Goal: Task Accomplishment & Management: Manage account settings

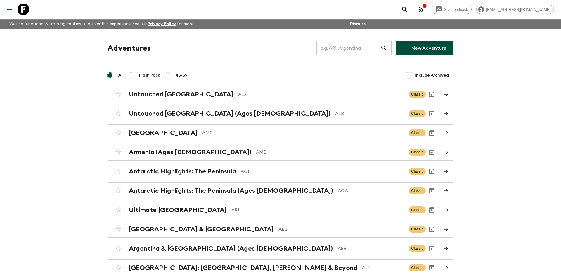
click at [346, 47] on input "text" at bounding box center [348, 48] width 64 height 16
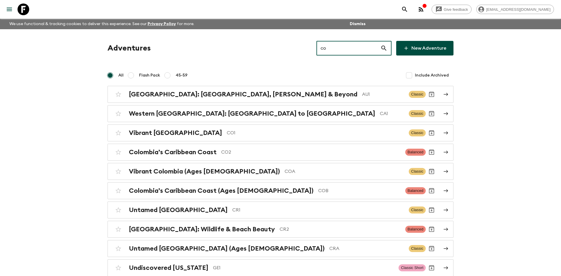
type input "co1"
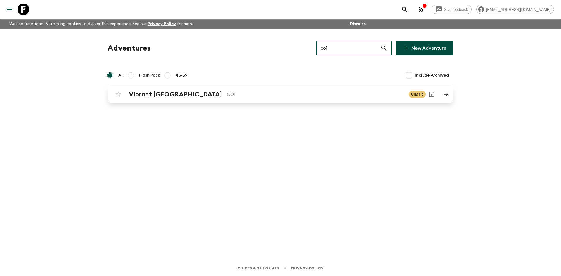
click at [227, 91] on p "CO1" at bounding box center [315, 94] width 177 height 7
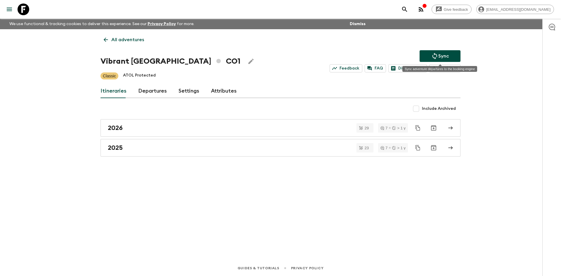
click at [441, 57] on p "Sync" at bounding box center [443, 56] width 11 height 7
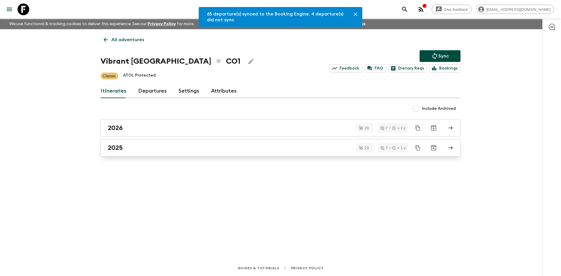
click at [130, 146] on div "2025" at bounding box center [275, 148] width 334 height 8
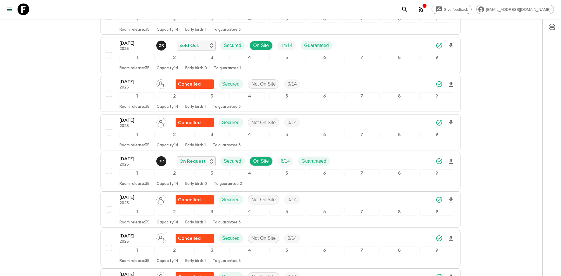
scroll to position [165, 0]
click at [362, 160] on div "[DATE] 2025 O R On Request Secured On Site 6 / 14 Guaranteed" at bounding box center [286, 161] width 335 height 12
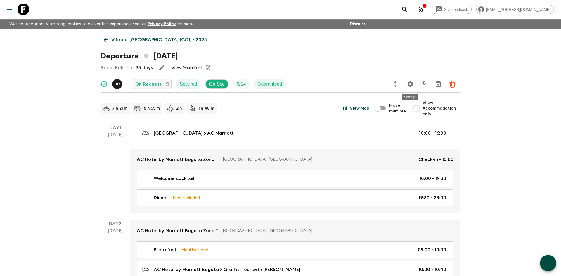
click at [409, 85] on icon "Settings" at bounding box center [410, 84] width 6 height 6
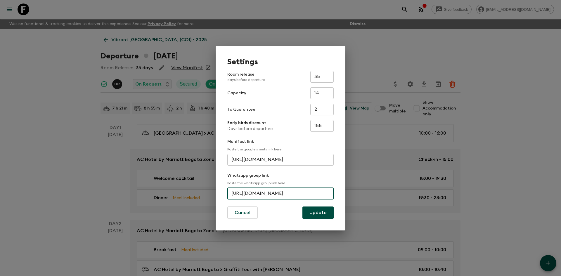
scroll to position [0, 28]
drag, startPoint x: 230, startPoint y: 194, endPoint x: 334, endPoint y: 197, distance: 103.4
click at [334, 197] on div "Settings Room release days before departure 35 ​ Capacity 14 ​ To Guarantee 2 ​…" at bounding box center [281, 138] width 130 height 185
paste input "[URL][DOMAIN_NAME]"
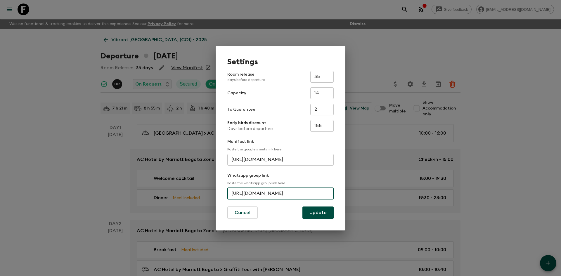
scroll to position [0, 28]
type input "[URL][DOMAIN_NAME]"
click at [322, 213] on button "Update" at bounding box center [317, 212] width 31 height 12
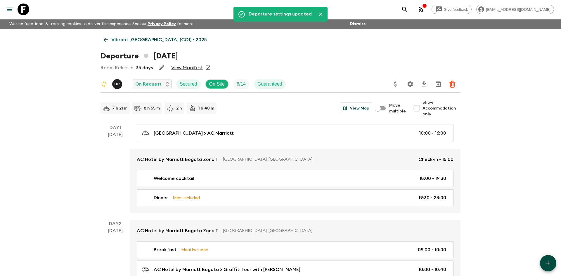
click at [136, 40] on p "Vibrant [GEOGRAPHIC_DATA] (CO1) • 2025" at bounding box center [158, 39] width 95 height 7
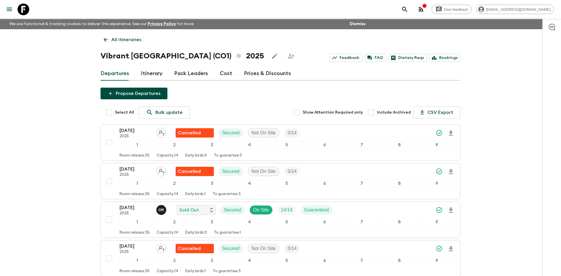
click at [109, 41] on link "All itineraries" at bounding box center [122, 40] width 44 height 12
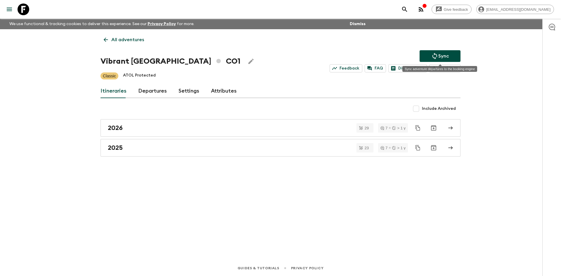
click at [433, 53] on icon "Sync adventure departures to the booking engine" at bounding box center [434, 56] width 7 height 7
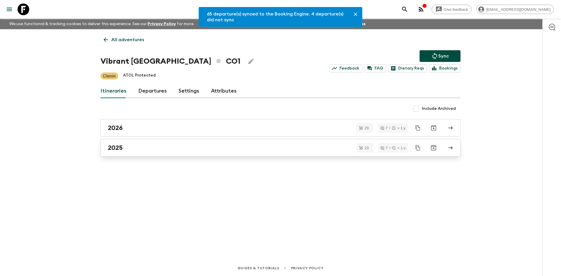
click at [155, 148] on div "2025" at bounding box center [275, 148] width 334 height 8
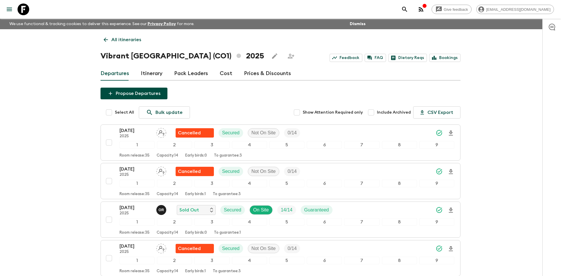
click at [138, 36] on p "All itineraries" at bounding box center [126, 39] width 30 height 7
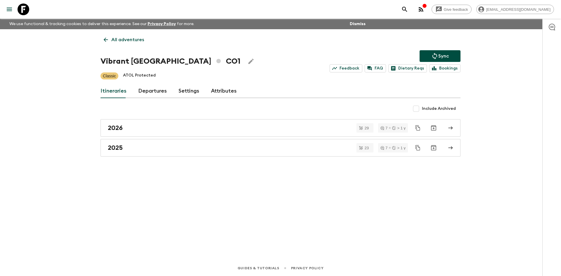
click at [138, 36] on p "All adventures" at bounding box center [127, 39] width 33 height 7
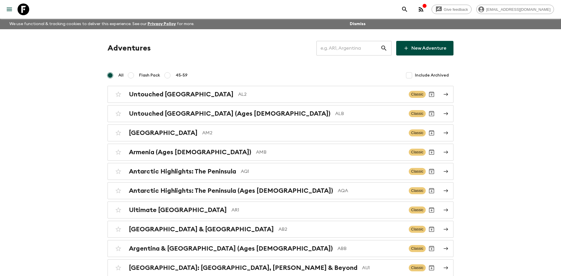
click at [347, 49] on input "text" at bounding box center [348, 48] width 64 height 16
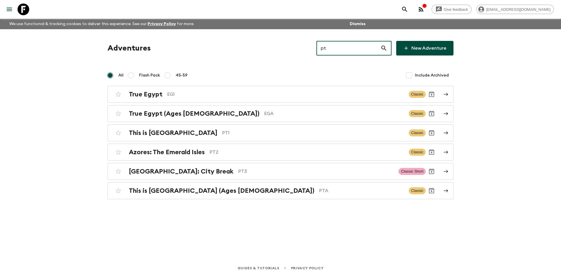
type input "pt2"
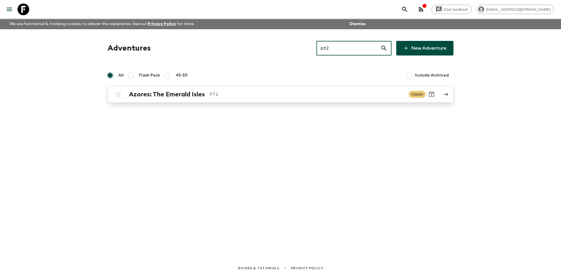
click at [236, 91] on div "Azores: The Emerald Isles PT2" at bounding box center [266, 95] width 275 height 8
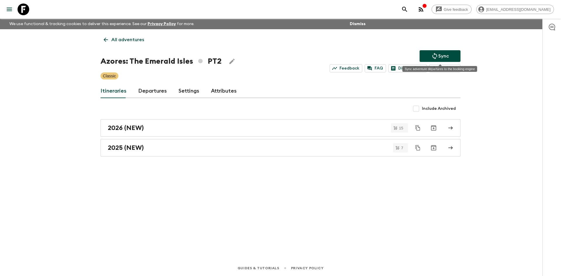
click at [427, 54] on button "Sync" at bounding box center [439, 56] width 41 height 12
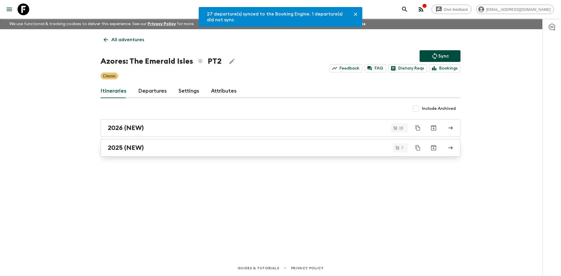
click at [135, 152] on link "2025 (NEW)" at bounding box center [280, 148] width 360 height 18
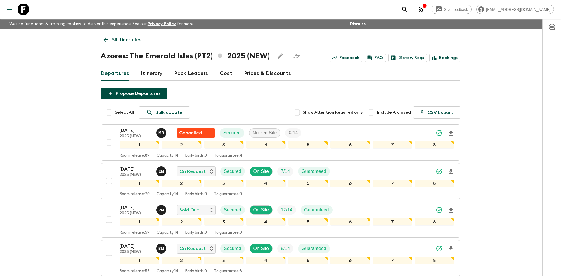
click at [133, 37] on p "All itineraries" at bounding box center [126, 39] width 30 height 7
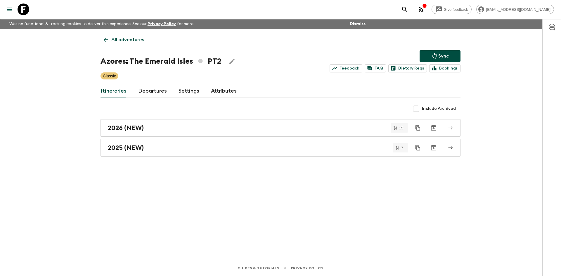
click at [133, 37] on p "All adventures" at bounding box center [127, 39] width 33 height 7
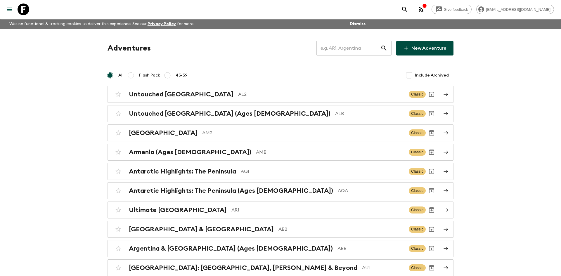
click at [335, 47] on input "text" at bounding box center [348, 48] width 64 height 16
type input "ge1"
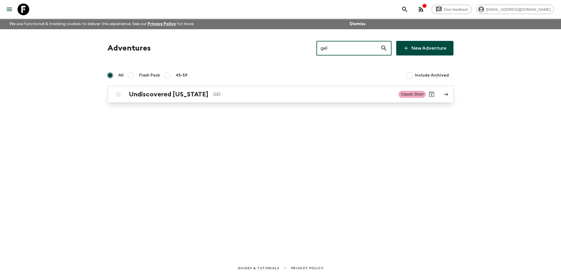
click at [182, 97] on h2 "Undiscovered [US_STATE]" at bounding box center [168, 95] width 79 height 8
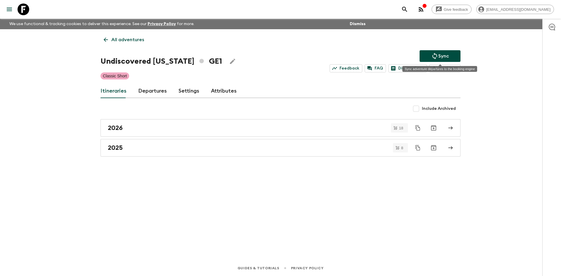
click at [440, 54] on p "Sync" at bounding box center [443, 56] width 11 height 7
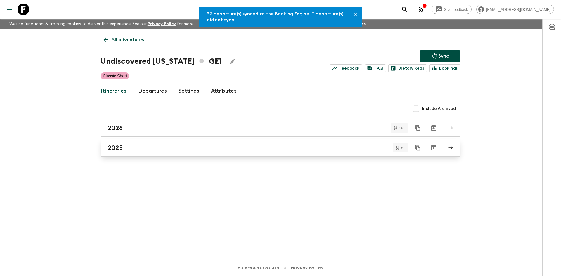
click at [169, 141] on link "2025" at bounding box center [280, 148] width 360 height 18
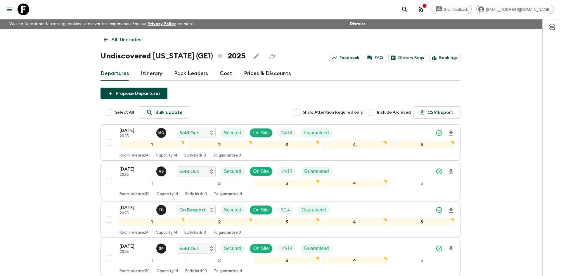
click at [133, 41] on p "All itineraries" at bounding box center [126, 39] width 30 height 7
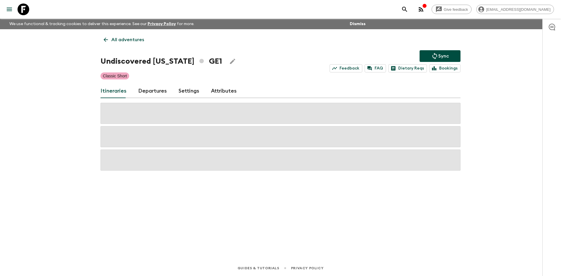
click at [133, 41] on p "All adventures" at bounding box center [127, 39] width 33 height 7
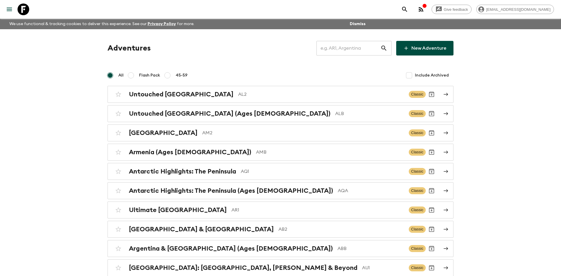
click at [326, 49] on input "text" at bounding box center [348, 48] width 64 height 16
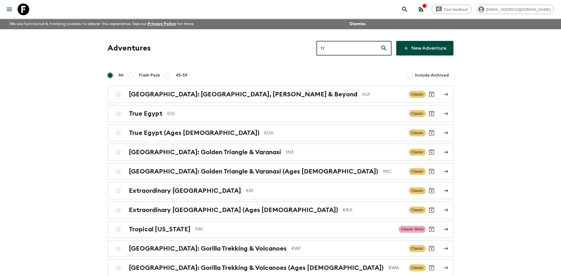
type input "tr2"
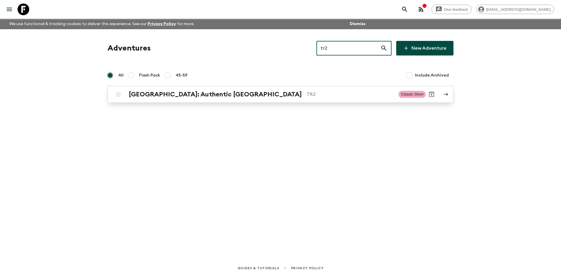
click at [306, 95] on p "TR2" at bounding box center [349, 94] width 87 height 7
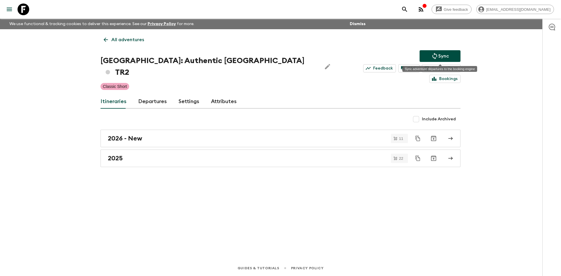
click at [444, 54] on p "Sync" at bounding box center [443, 56] width 11 height 7
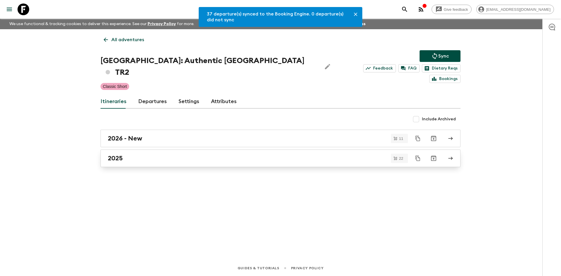
click at [143, 152] on link "2025" at bounding box center [280, 159] width 360 height 18
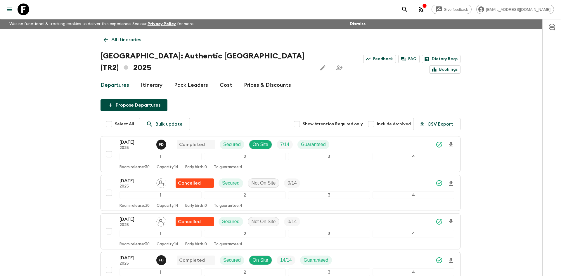
click at [121, 38] on p "All itineraries" at bounding box center [126, 39] width 30 height 7
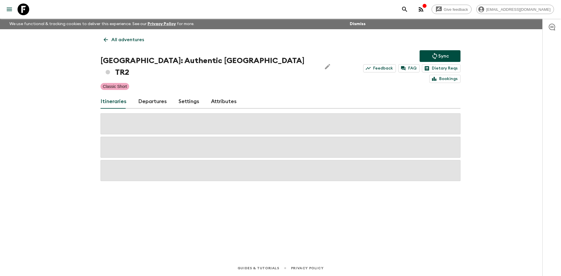
click at [121, 38] on p "All adventures" at bounding box center [127, 39] width 33 height 7
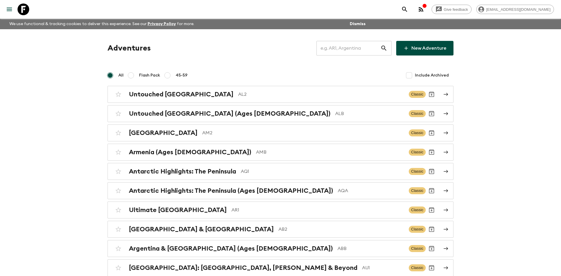
click at [330, 51] on input "text" at bounding box center [348, 48] width 64 height 16
type input "e"
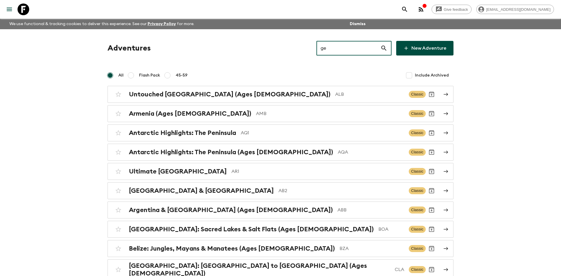
type input "ge1"
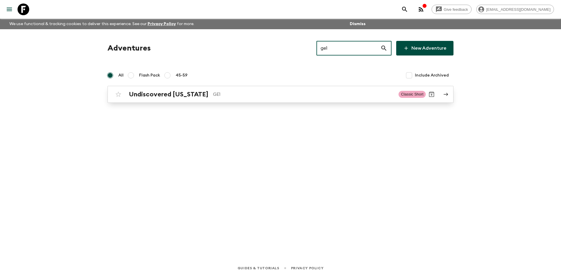
click at [213, 95] on p "GE1" at bounding box center [303, 94] width 181 height 7
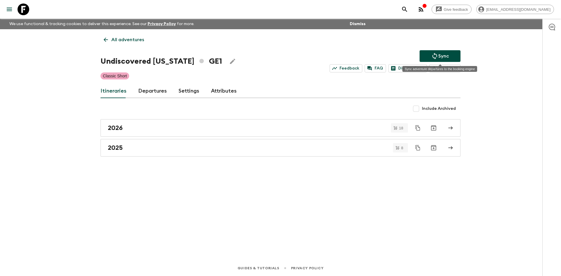
click at [439, 57] on p "Sync" at bounding box center [443, 56] width 11 height 7
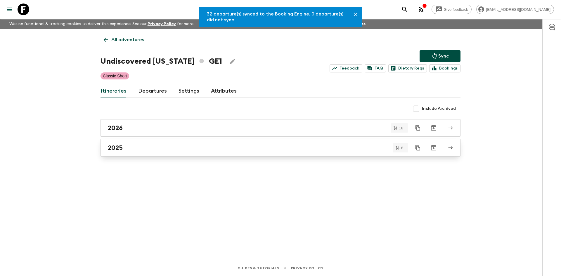
click at [175, 150] on div "2025" at bounding box center [275, 148] width 334 height 8
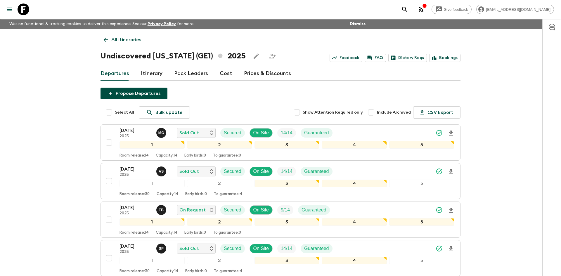
click at [141, 40] on link "All itineraries" at bounding box center [122, 40] width 44 height 12
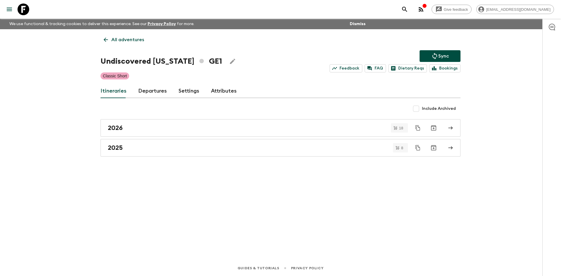
click at [110, 45] on link "All adventures" at bounding box center [123, 40] width 47 height 12
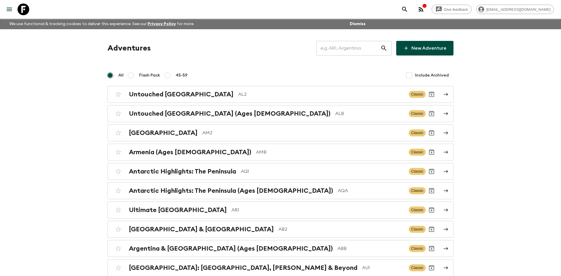
click at [332, 52] on input "text" at bounding box center [348, 48] width 64 height 16
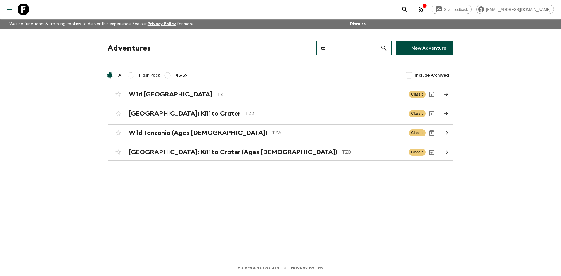
type input "tza"
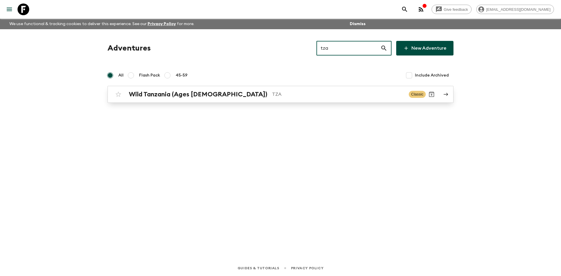
click at [272, 95] on p "TZA" at bounding box center [338, 94] width 132 height 7
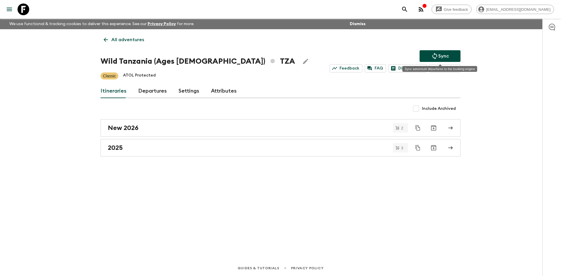
click at [451, 51] on button "Sync" at bounding box center [439, 56] width 41 height 12
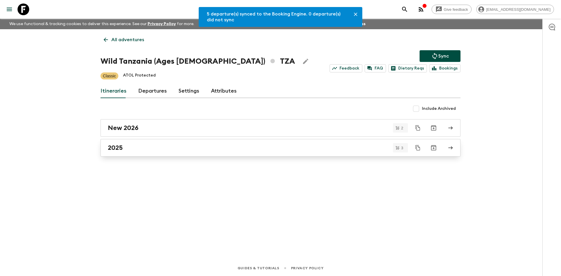
click at [140, 145] on div "2025" at bounding box center [275, 148] width 334 height 8
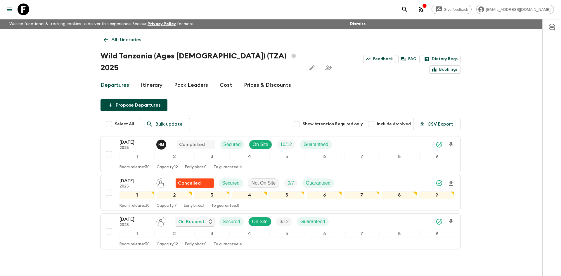
click at [114, 41] on p "All itineraries" at bounding box center [126, 39] width 30 height 7
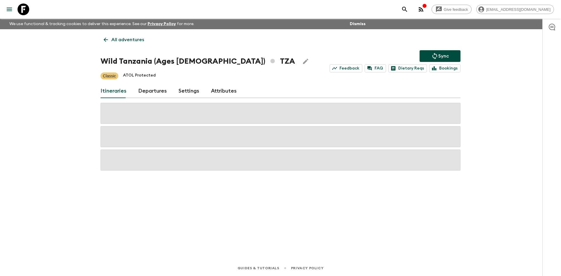
click at [114, 41] on p "All adventures" at bounding box center [127, 39] width 33 height 7
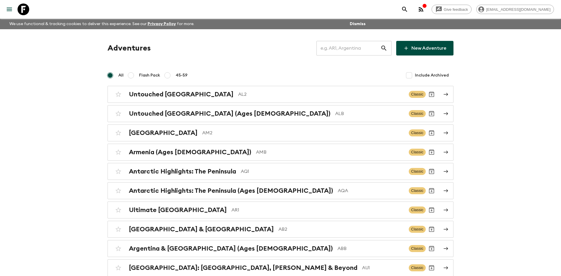
click at [323, 53] on input "text" at bounding box center [348, 48] width 64 height 16
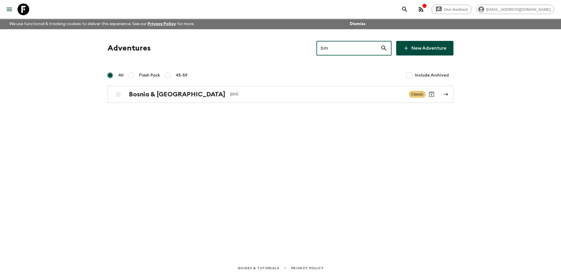
type input "bm1"
click at [230, 94] on p "BM1" at bounding box center [317, 94] width 174 height 7
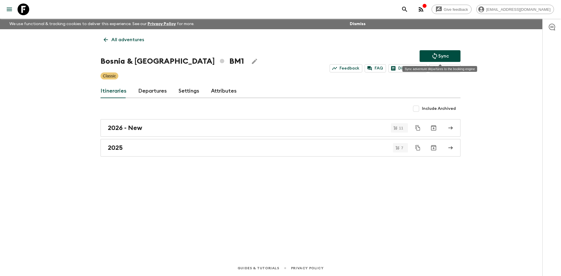
click at [442, 51] on button "Sync" at bounding box center [439, 56] width 41 height 12
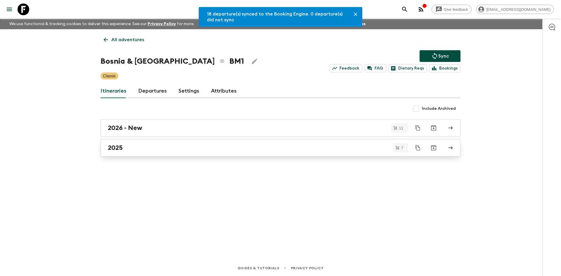
click at [127, 149] on div "2025" at bounding box center [275, 148] width 334 height 8
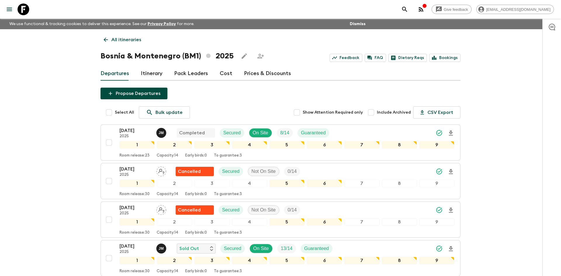
click at [139, 37] on p "All itineraries" at bounding box center [126, 39] width 30 height 7
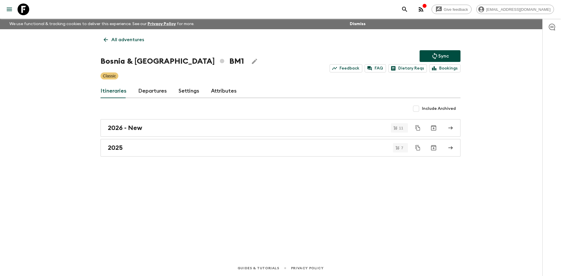
click at [139, 37] on p "All adventures" at bounding box center [127, 39] width 33 height 7
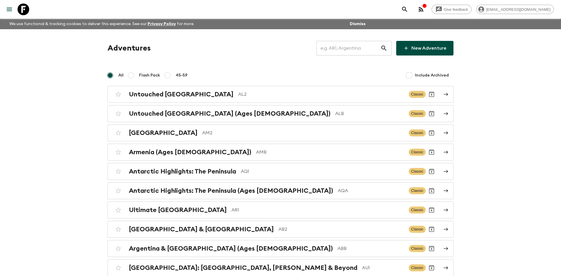
click at [343, 48] on input "text" at bounding box center [348, 48] width 64 height 16
type input "in2"
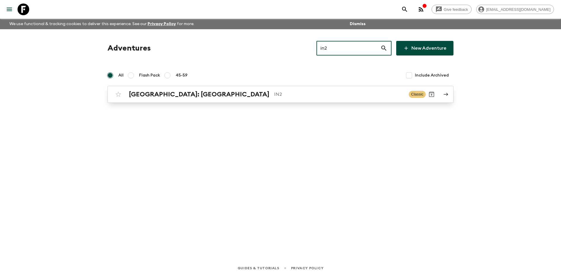
click at [274, 95] on p "IN2" at bounding box center [339, 94] width 130 height 7
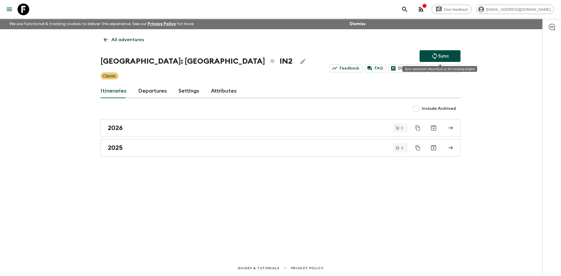
click at [429, 57] on button "Sync" at bounding box center [439, 56] width 41 height 12
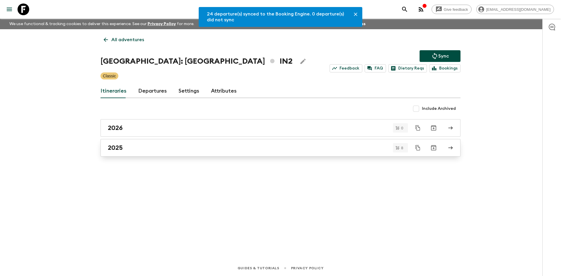
click at [134, 147] on div "2025" at bounding box center [275, 148] width 334 height 8
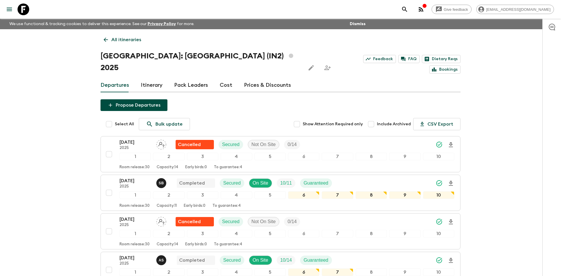
click at [126, 38] on p "All itineraries" at bounding box center [126, 39] width 30 height 7
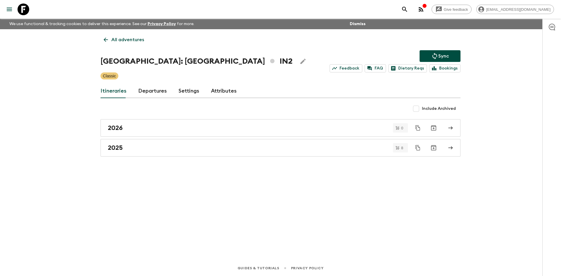
click at [126, 38] on p "All adventures" at bounding box center [127, 39] width 33 height 7
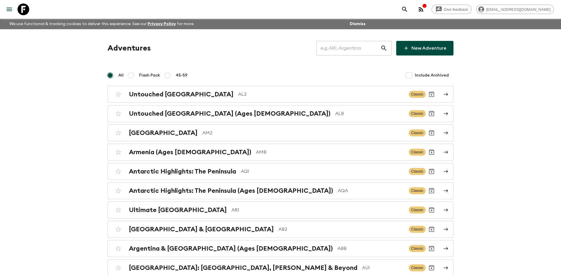
click at [354, 50] on input "text" at bounding box center [348, 48] width 64 height 16
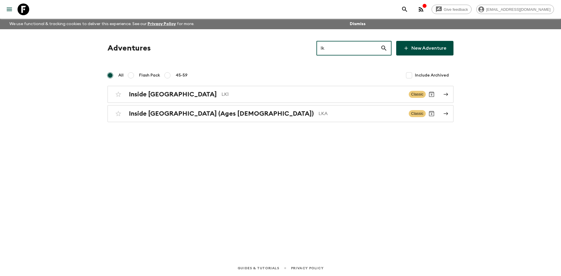
type input "lk1"
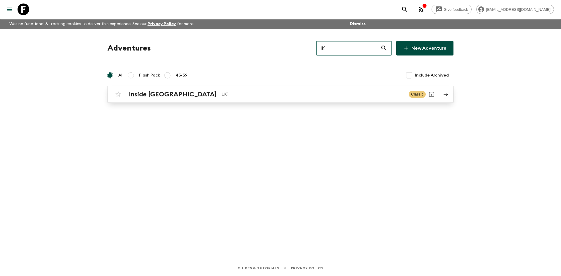
click at [221, 97] on p "LK1" at bounding box center [312, 94] width 183 height 7
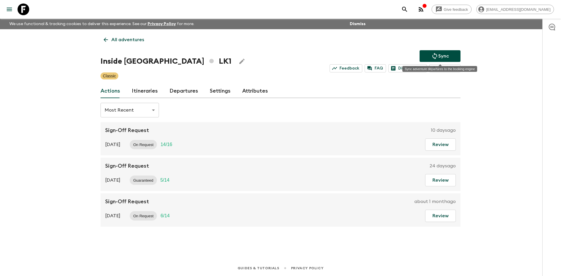
click at [432, 55] on icon "Sync adventure departures to the booking engine" at bounding box center [434, 56] width 7 height 7
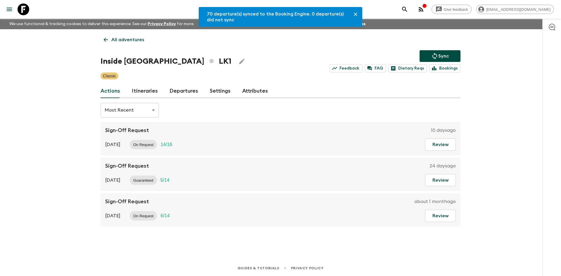
click at [169, 90] on link "Departures" at bounding box center [183, 91] width 29 height 14
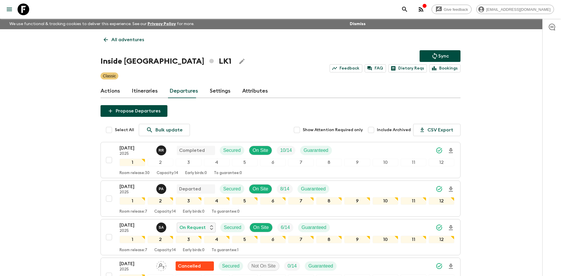
click at [126, 39] on p "All adventures" at bounding box center [127, 39] width 33 height 7
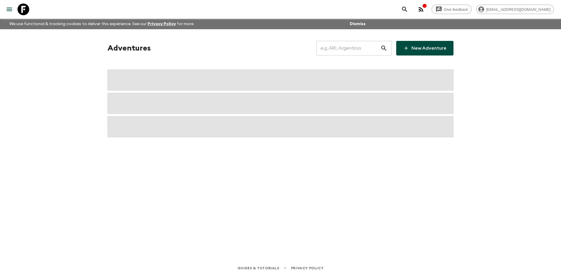
click at [344, 48] on input "text" at bounding box center [348, 48] width 64 height 16
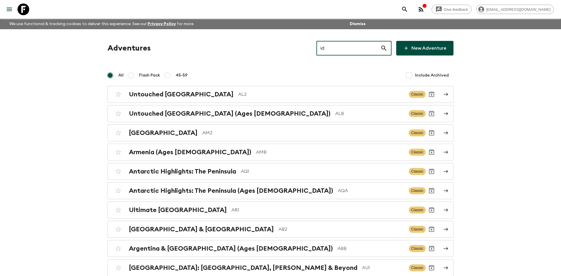
type input "id2"
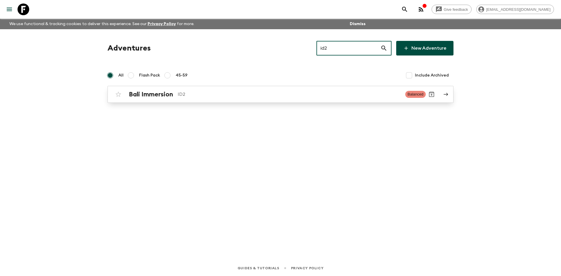
click at [213, 91] on p "ID2" at bounding box center [289, 94] width 223 height 7
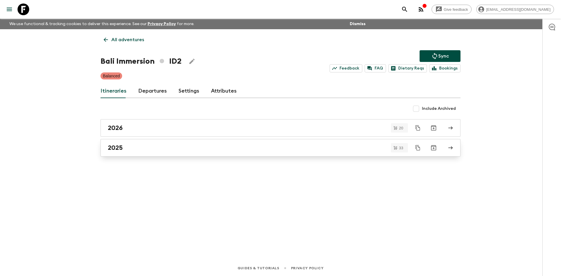
click at [175, 149] on div "2025" at bounding box center [275, 148] width 334 height 8
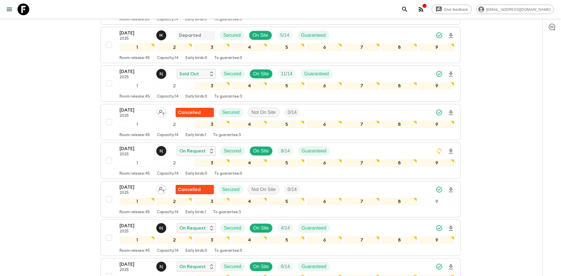
scroll to position [370, 0]
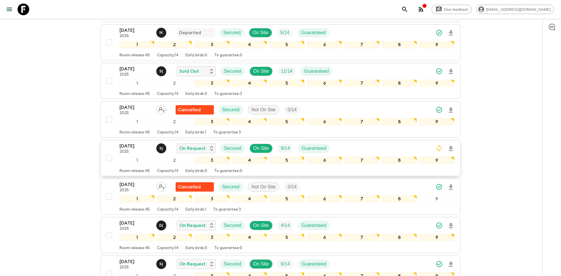
click at [393, 152] on div "[DATE] 2025 S ( On Request Secured On Site 8 / 14 Guaranteed" at bounding box center [286, 149] width 335 height 12
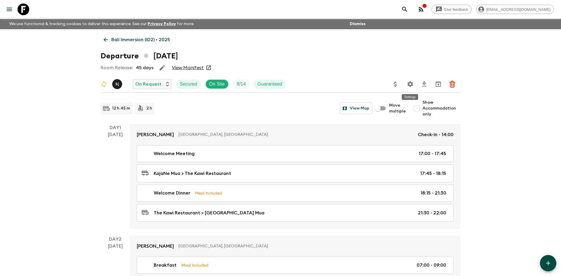
click at [410, 82] on icon "Settings" at bounding box center [410, 84] width 6 height 6
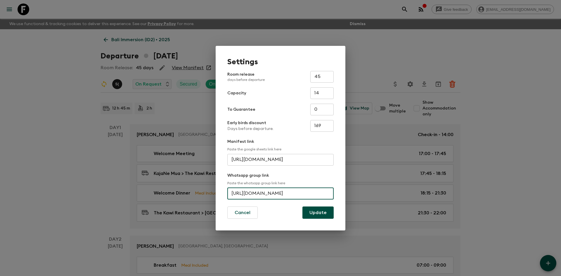
scroll to position [0, 26]
drag, startPoint x: 231, startPoint y: 195, endPoint x: 336, endPoint y: 191, distance: 104.6
click at [336, 191] on div "Settings Room release days before departure 45 ​ Capacity 14 ​ To Guarantee 0 ​…" at bounding box center [281, 138] width 130 height 185
paste input "[URL][DOMAIN_NAME]"
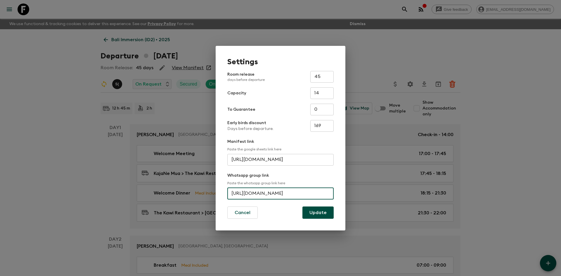
scroll to position [0, 25]
type input "[URL][DOMAIN_NAME]"
click at [321, 209] on button "Update" at bounding box center [317, 212] width 31 height 12
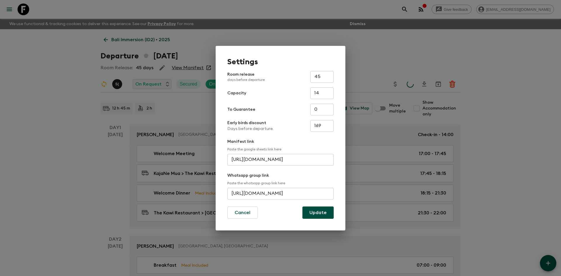
scroll to position [0, 0]
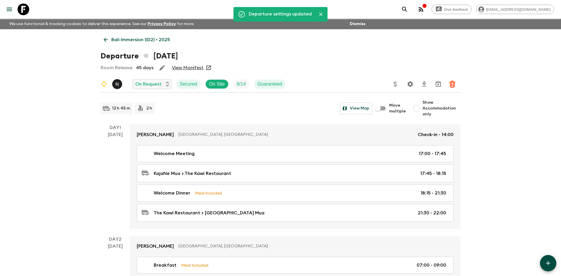
click at [147, 37] on p "Bali Immersion (ID2) • 2025" at bounding box center [140, 39] width 59 height 7
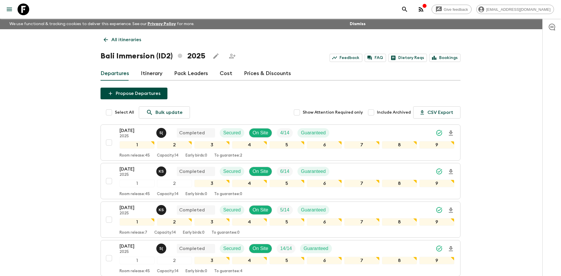
click at [133, 37] on p "All itineraries" at bounding box center [126, 39] width 30 height 7
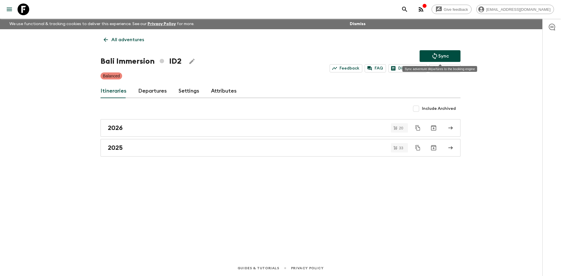
click at [451, 53] on button "Sync" at bounding box center [439, 56] width 41 height 12
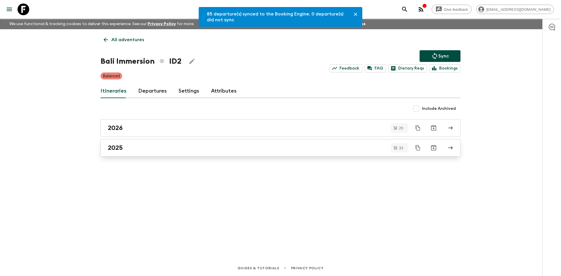
click at [131, 153] on link "2025" at bounding box center [280, 148] width 360 height 18
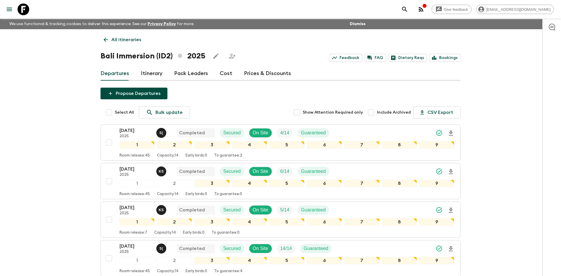
click at [129, 38] on p "All itineraries" at bounding box center [126, 39] width 30 height 7
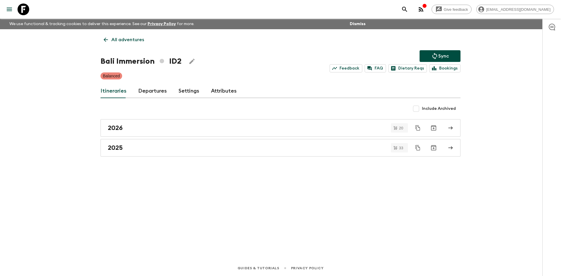
click at [129, 38] on p "All adventures" at bounding box center [127, 39] width 33 height 7
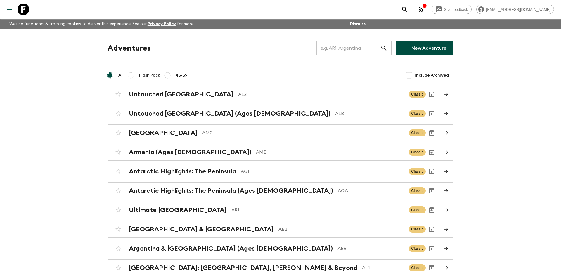
click at [343, 48] on input "text" at bounding box center [348, 48] width 64 height 16
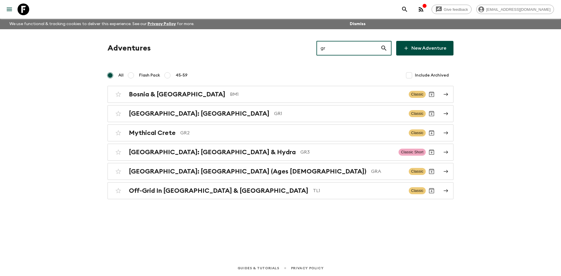
type input "gr1"
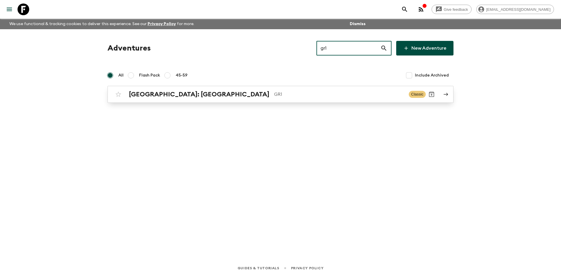
click at [183, 101] on link "[GEOGRAPHIC_DATA]: [GEOGRAPHIC_DATA] & the Islands GR1 Classic" at bounding box center [280, 94] width 346 height 17
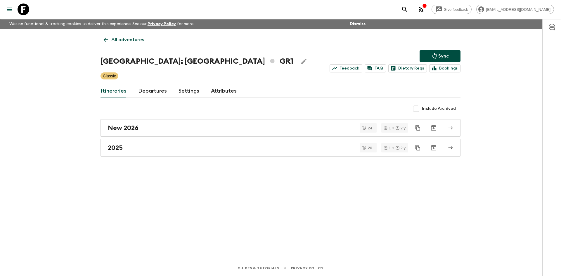
click at [435, 57] on icon "Sync adventure departures to the booking engine" at bounding box center [434, 56] width 7 height 7
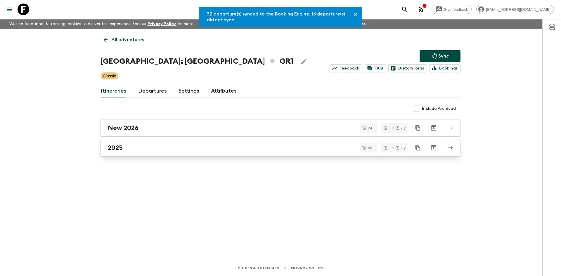
click at [156, 145] on div "2025" at bounding box center [275, 148] width 334 height 8
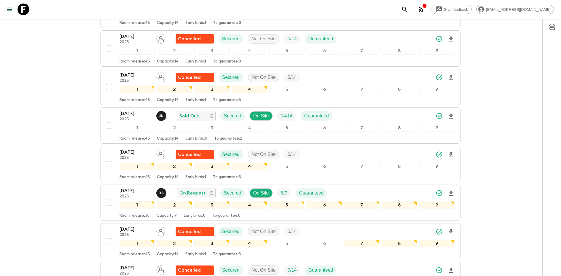
scroll to position [299, 0]
click at [387, 187] on div "[DATE] 2025 B A On Request Secured On Site 8 / 9 Guaranteed" at bounding box center [286, 193] width 335 height 12
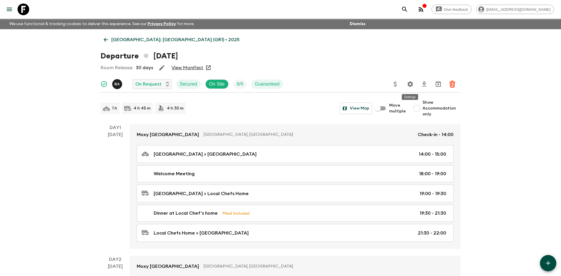
click at [410, 85] on icon "Settings" at bounding box center [409, 84] width 7 height 7
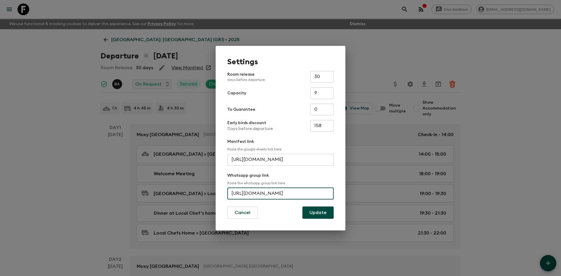
scroll to position [0, 28]
drag, startPoint x: 232, startPoint y: 192, endPoint x: 337, endPoint y: 194, distance: 105.7
click at [337, 194] on div "Settings Room release days before departure 30 ​ Capacity 9 ​ To Guarantee 0 ​ …" at bounding box center [281, 138] width 130 height 185
paste input "[URL][DOMAIN_NAME]"
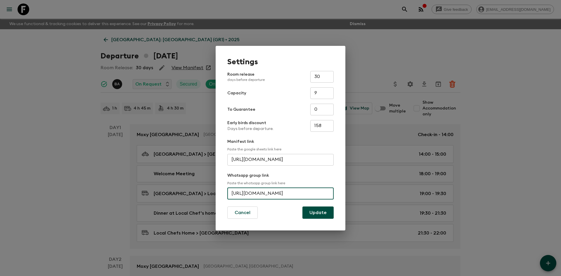
scroll to position [0, 29]
type input "[URL][DOMAIN_NAME]"
click at [317, 209] on button "Update" at bounding box center [317, 212] width 31 height 12
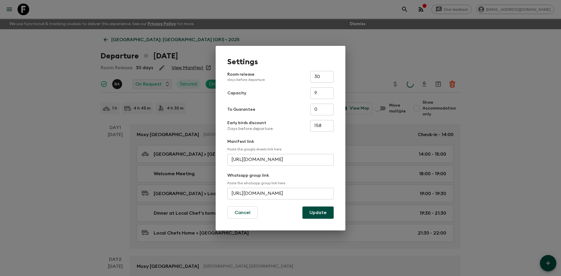
scroll to position [0, 0]
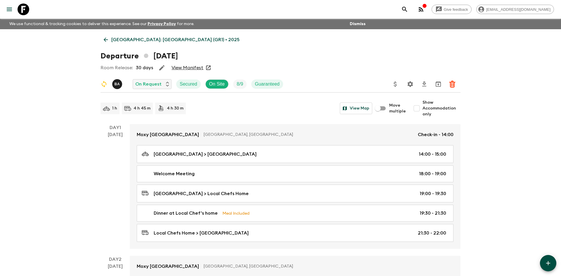
click at [160, 42] on p "[GEOGRAPHIC_DATA]: [GEOGRAPHIC_DATA] (GR1) • 2025" at bounding box center [175, 39] width 128 height 7
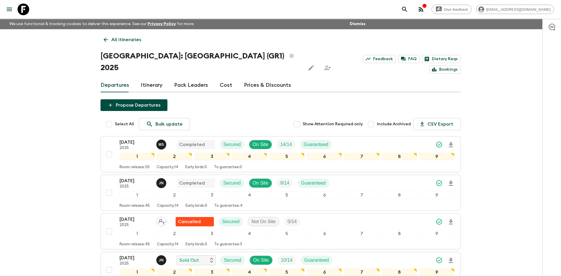
click at [134, 37] on p "All itineraries" at bounding box center [126, 39] width 30 height 7
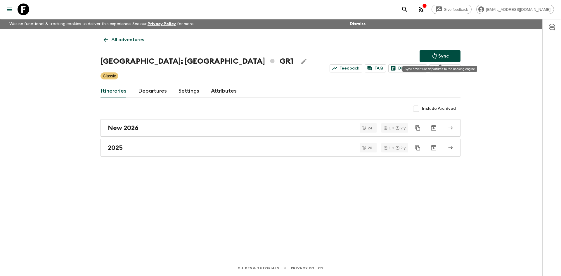
click at [435, 55] on icon "Sync adventure departures to the booking engine" at bounding box center [434, 56] width 7 height 7
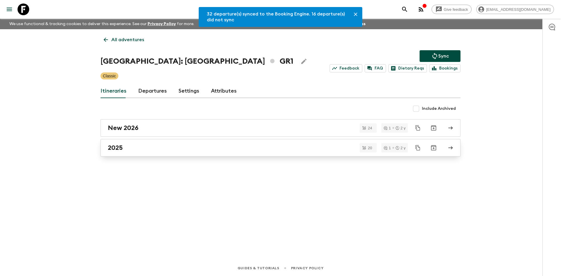
click at [143, 147] on div "2025" at bounding box center [275, 148] width 334 height 8
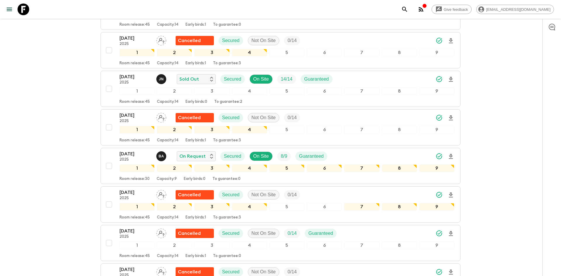
scroll to position [353, 0]
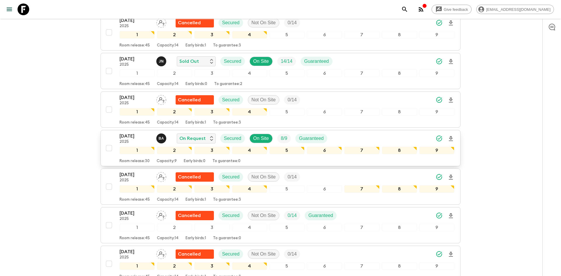
click at [362, 133] on div "[DATE] 2025 B A On Request Secured On Site 8 / 9 Guaranteed" at bounding box center [286, 139] width 335 height 12
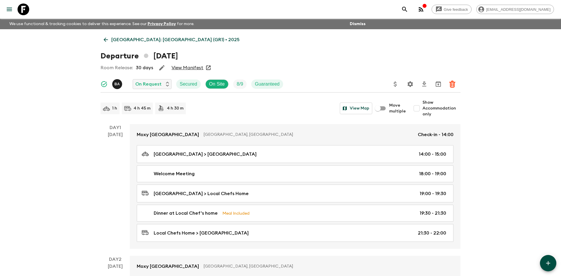
click at [122, 40] on p "[GEOGRAPHIC_DATA]: [GEOGRAPHIC_DATA] (GR1) • 2025" at bounding box center [175, 39] width 128 height 7
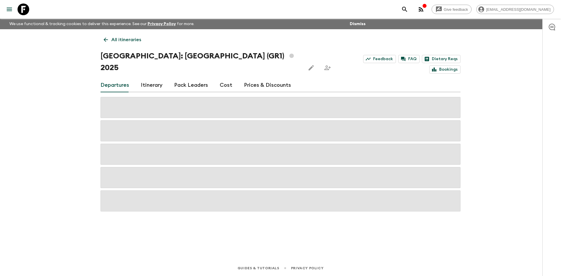
click at [122, 40] on p "All itineraries" at bounding box center [126, 39] width 30 height 7
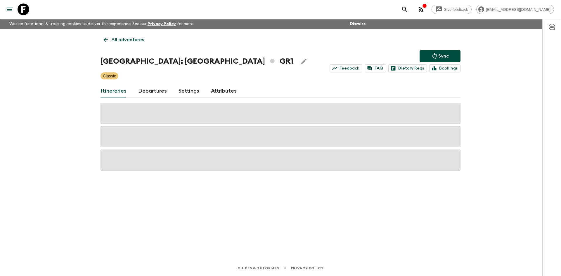
click at [124, 41] on p "All adventures" at bounding box center [127, 39] width 33 height 7
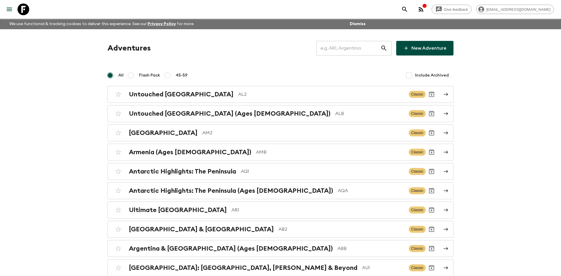
click at [359, 49] on input "text" at bounding box center [348, 48] width 64 height 16
type input "e"
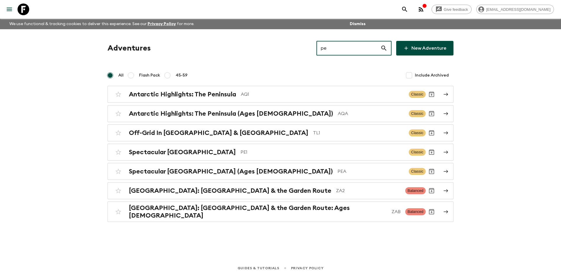
type input "pe1"
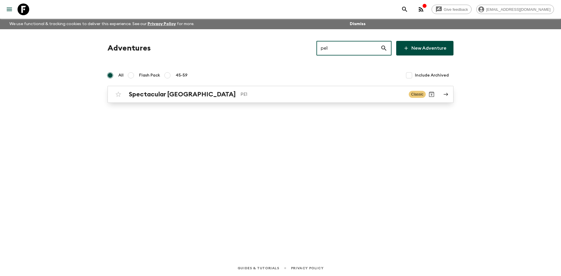
click at [240, 96] on p "PE1" at bounding box center [322, 94] width 164 height 7
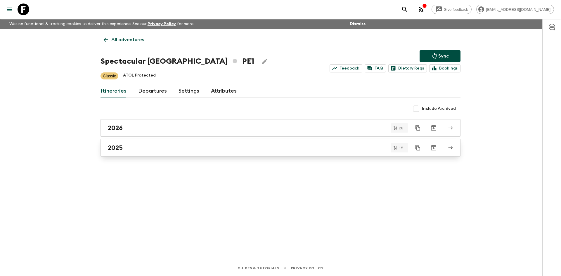
click at [144, 145] on div "2025" at bounding box center [275, 148] width 334 height 8
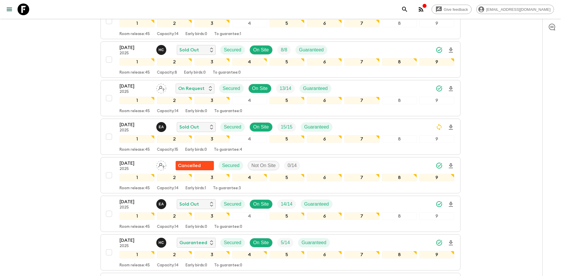
scroll to position [161, 0]
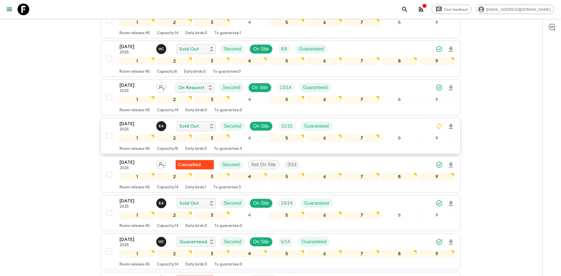
click at [346, 126] on div "[DATE] 2025 E A Sold Out Secured On Site 15 / 15 Guaranteed" at bounding box center [286, 126] width 335 height 12
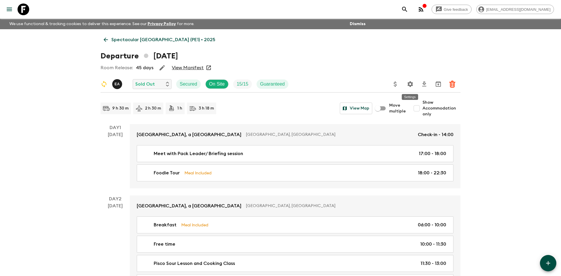
click at [409, 84] on icon "Settings" at bounding box center [410, 84] width 6 height 6
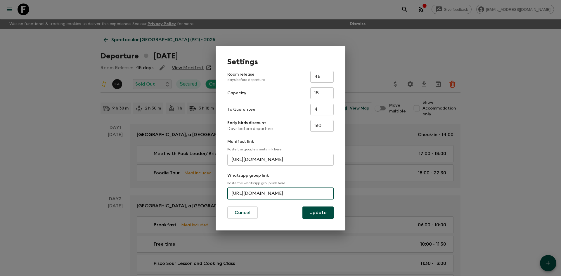
scroll to position [0, 20]
drag, startPoint x: 230, startPoint y: 190, endPoint x: 346, endPoint y: 197, distance: 116.7
click at [346, 197] on div "Settings Room release days before departure 45 ​ Capacity 15 ​ To Guarantee 4 ​…" at bounding box center [280, 138] width 561 height 276
click at [249, 207] on button "Cancel" at bounding box center [242, 212] width 30 height 12
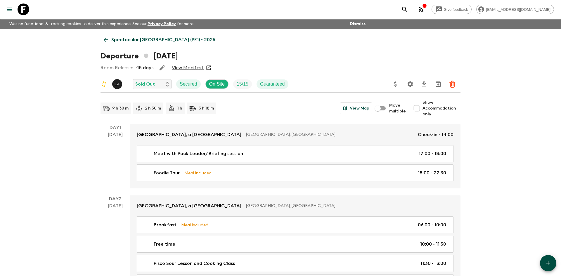
click at [158, 39] on p "Spectacular [GEOGRAPHIC_DATA] (PE1) • 2025" at bounding box center [163, 39] width 104 height 7
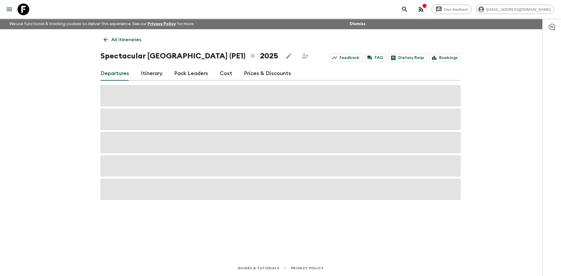
click at [128, 38] on p "All itineraries" at bounding box center [126, 39] width 30 height 7
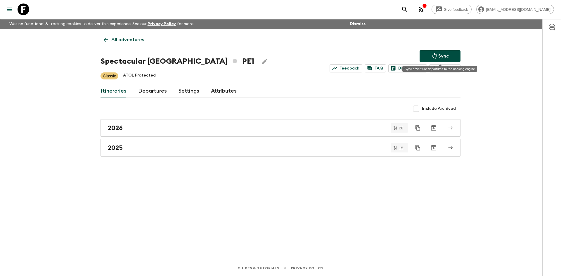
click at [436, 60] on button "Sync" at bounding box center [439, 56] width 41 height 12
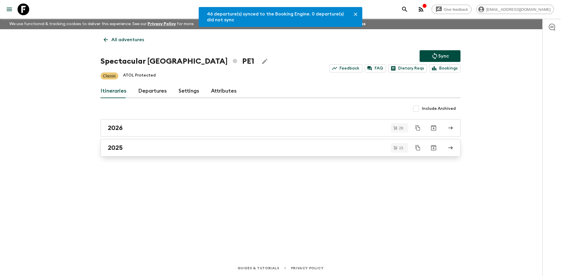
click at [129, 147] on div "2025" at bounding box center [275, 148] width 334 height 8
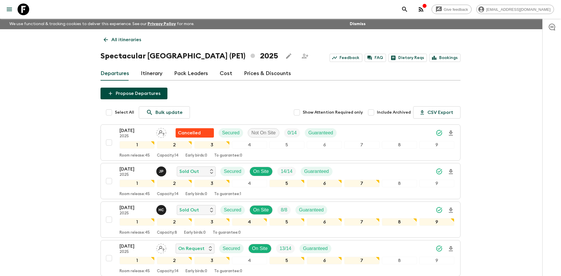
click at [123, 41] on p "All itineraries" at bounding box center [126, 39] width 30 height 7
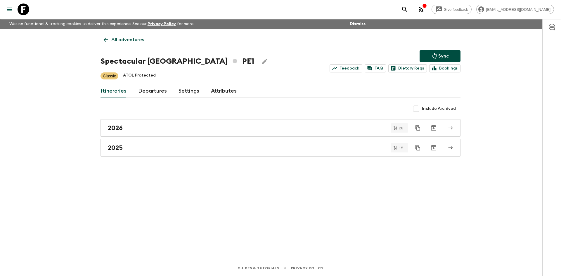
click at [123, 41] on p "All adventures" at bounding box center [127, 39] width 33 height 7
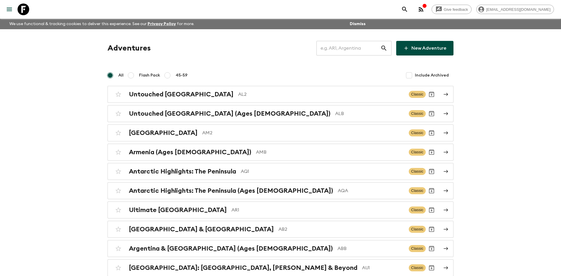
click at [333, 49] on input "text" at bounding box center [348, 48] width 64 height 16
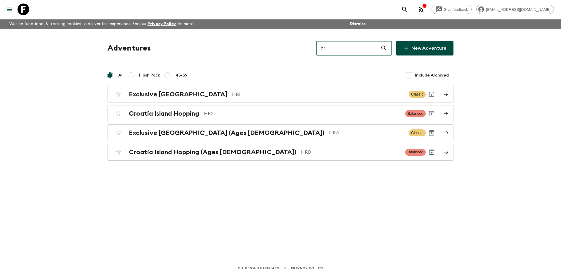
type input "hr2"
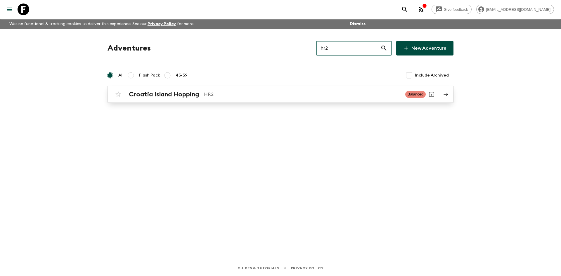
click at [252, 95] on p "HR2" at bounding box center [302, 94] width 197 height 7
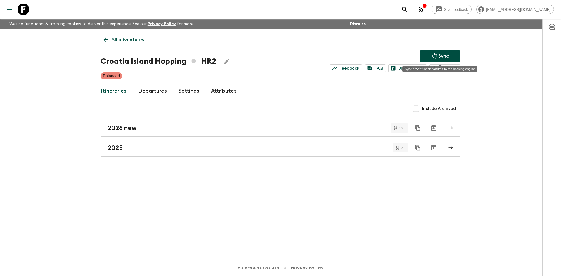
click at [452, 52] on button "Sync" at bounding box center [439, 56] width 41 height 12
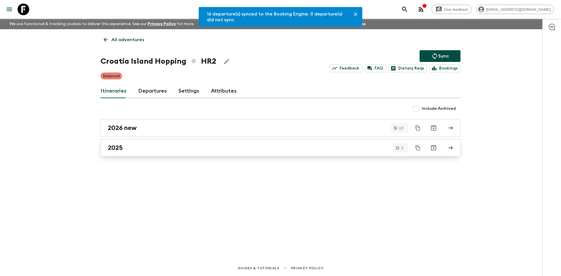
click at [176, 151] on div "2025" at bounding box center [275, 148] width 334 height 8
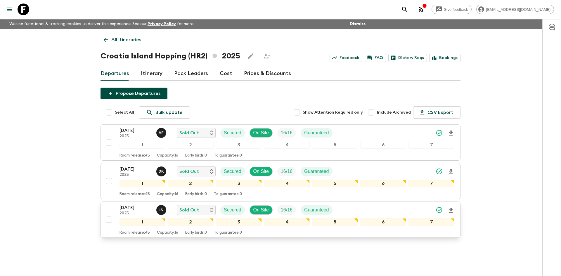
click at [136, 206] on p "[DATE]" at bounding box center [135, 207] width 32 height 7
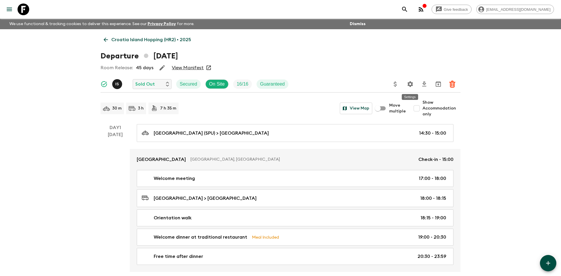
click at [411, 85] on icon "Settings" at bounding box center [410, 84] width 6 height 6
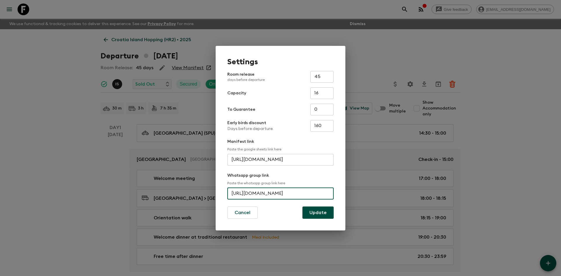
scroll to position [0, 25]
drag, startPoint x: 231, startPoint y: 196, endPoint x: 346, endPoint y: 189, distance: 115.0
click at [346, 189] on div "Settings Room release days before departure 45 ​ Capacity 16 ​ To Guarantee 0 ​…" at bounding box center [280, 138] width 561 height 276
click at [256, 31] on div "Settings Room release days before departure 45 ​ Capacity 16 ​ To Guarantee 0 ​…" at bounding box center [280, 138] width 561 height 276
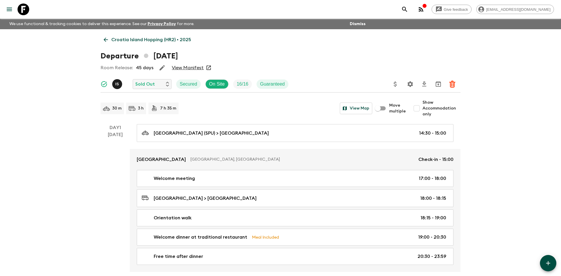
click at [138, 41] on p "Croatia Island Hopping (HR2) • 2025" at bounding box center [151, 39] width 80 height 7
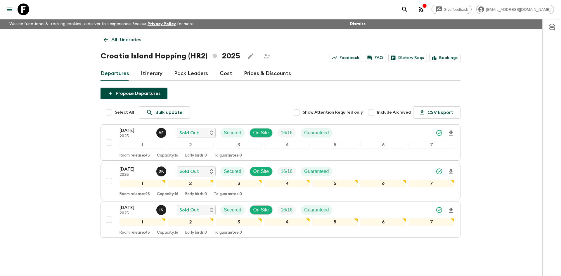
click at [135, 40] on p "All itineraries" at bounding box center [126, 39] width 30 height 7
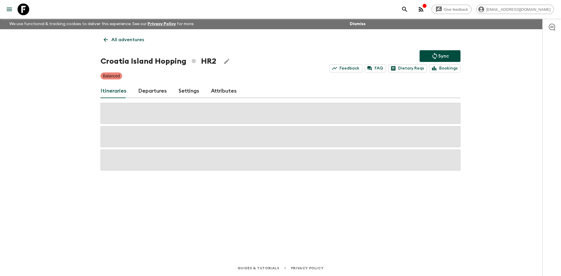
click at [135, 40] on p "All adventures" at bounding box center [127, 39] width 33 height 7
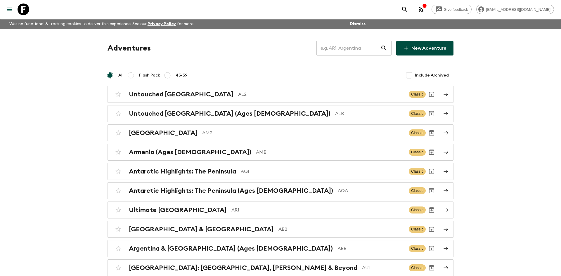
click at [345, 50] on input "text" at bounding box center [348, 48] width 64 height 16
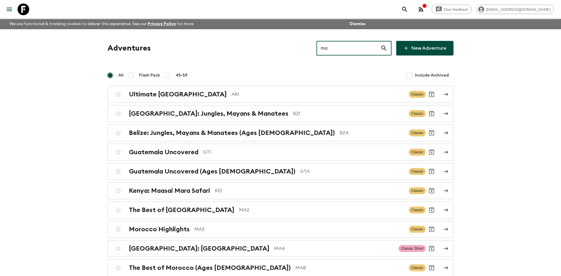
type input "ma2"
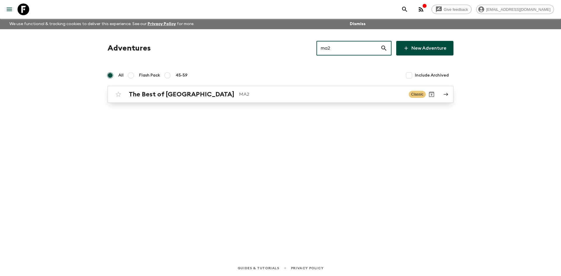
click at [239, 98] on p "MA2" at bounding box center [321, 94] width 165 height 7
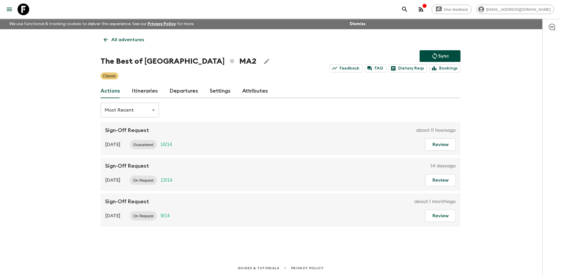
click at [183, 88] on link "Departures" at bounding box center [183, 91] width 29 height 14
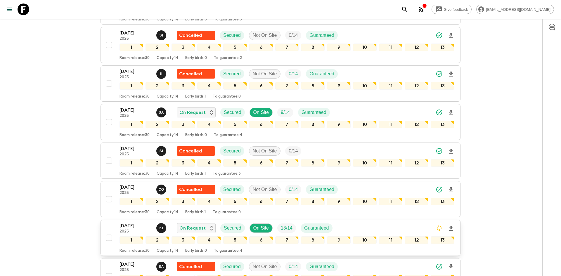
scroll to position [957, 0]
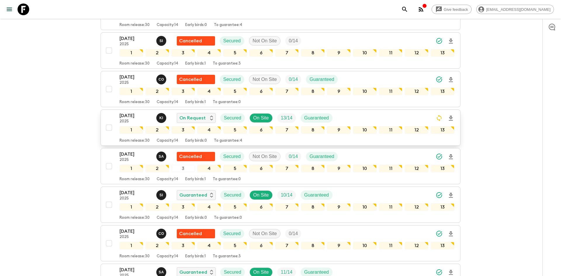
click at [397, 116] on div "[DATE] 2025 K I On Request Secured On Site 13 / 14 Guaranteed" at bounding box center [286, 118] width 335 height 12
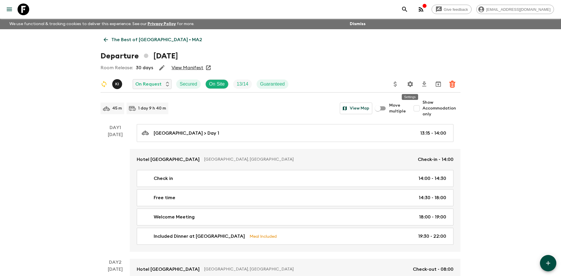
click at [408, 85] on icon "Settings" at bounding box center [410, 84] width 6 height 6
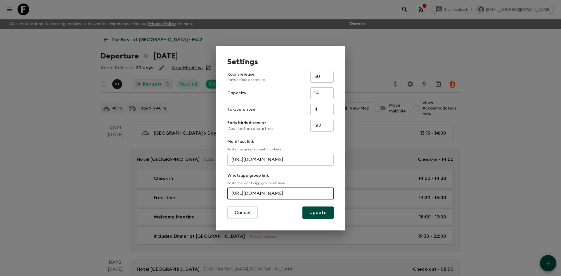
scroll to position [0, 21]
drag, startPoint x: 232, startPoint y: 193, endPoint x: 342, endPoint y: 199, distance: 109.9
click at [342, 199] on div "Settings Room release days before departure 30 ​ Capacity 14 ​ To Guarantee 4 ​…" at bounding box center [281, 138] width 130 height 185
paste input "[URL][DOMAIN_NAME]"
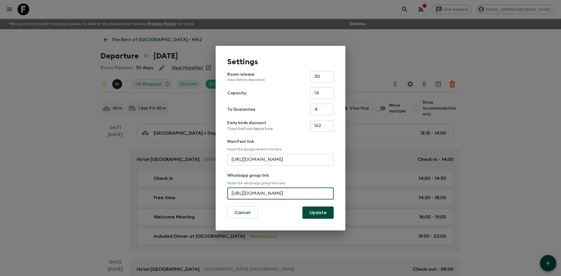
scroll to position [0, 22]
type input "[URL][DOMAIN_NAME]"
click at [321, 216] on button "Update" at bounding box center [317, 212] width 31 height 12
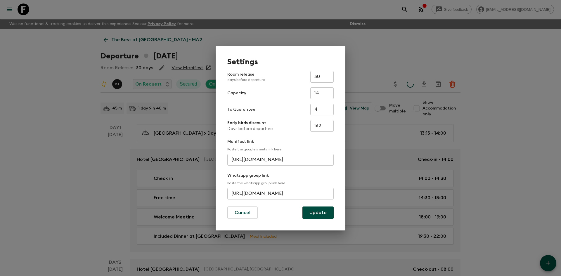
scroll to position [0, 0]
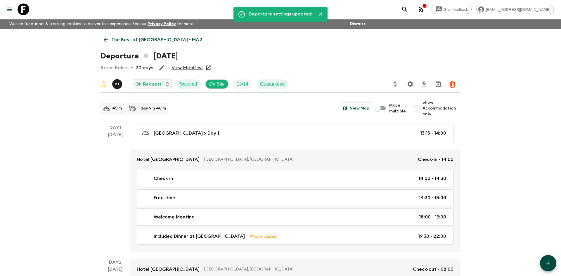
click at [142, 38] on p "The Best of [GEOGRAPHIC_DATA] • MA2" at bounding box center [156, 39] width 91 height 7
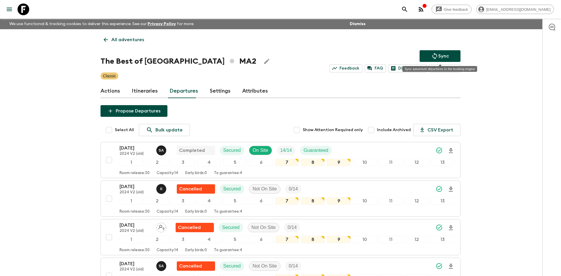
click at [441, 58] on p "Sync" at bounding box center [443, 56] width 11 height 7
click at [435, 53] on icon "Sync adventure departures to the booking engine" at bounding box center [434, 56] width 7 height 7
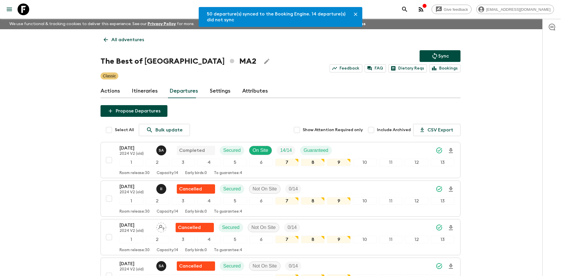
click at [124, 40] on p "All adventures" at bounding box center [127, 39] width 33 height 7
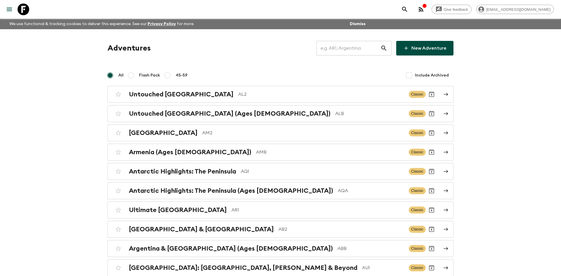
click at [326, 51] on input "text" at bounding box center [348, 48] width 64 height 16
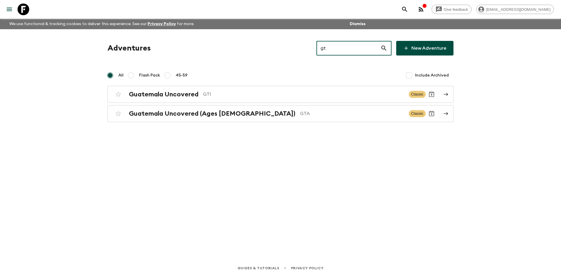
type input "gt1"
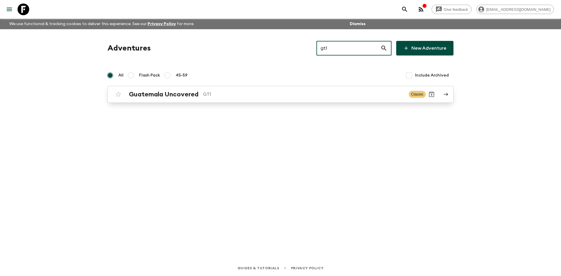
click at [208, 94] on p "GT1" at bounding box center [303, 94] width 201 height 7
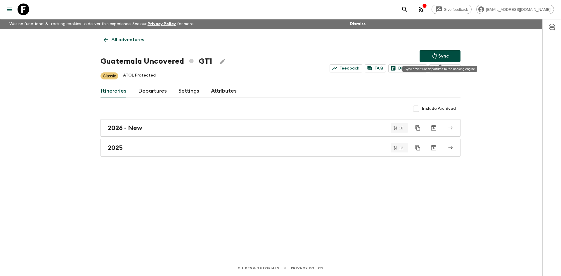
click at [448, 53] on p "Sync" at bounding box center [443, 56] width 11 height 7
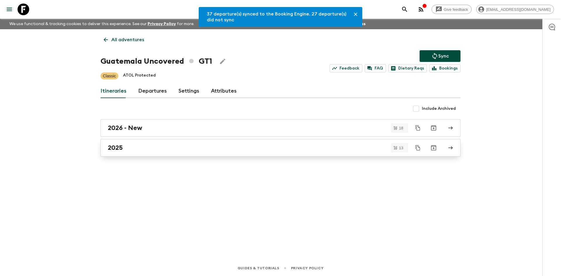
click at [114, 154] on link "2025" at bounding box center [280, 148] width 360 height 18
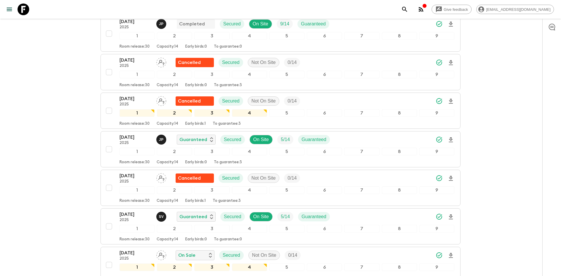
scroll to position [112, 0]
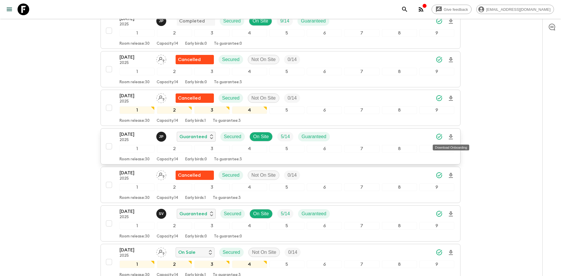
click at [451, 136] on icon "Download Onboarding" at bounding box center [450, 136] width 7 height 7
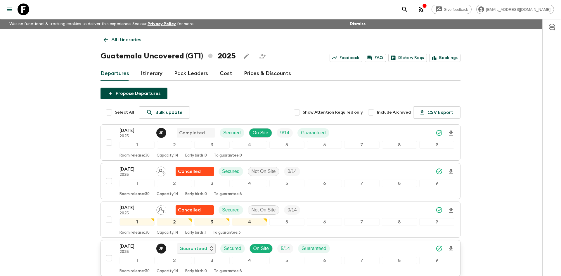
click at [135, 35] on link "All itineraries" at bounding box center [122, 40] width 44 height 12
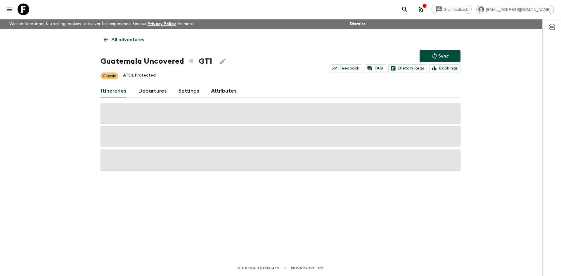
click at [135, 35] on link "All adventures" at bounding box center [123, 40] width 47 height 12
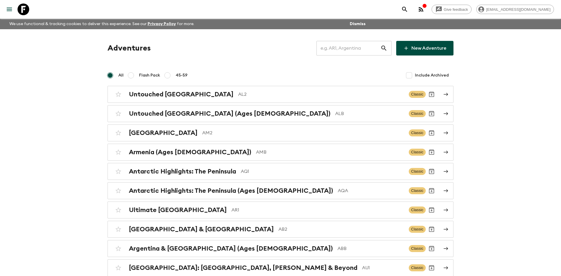
click at [335, 48] on input "text" at bounding box center [348, 48] width 64 height 16
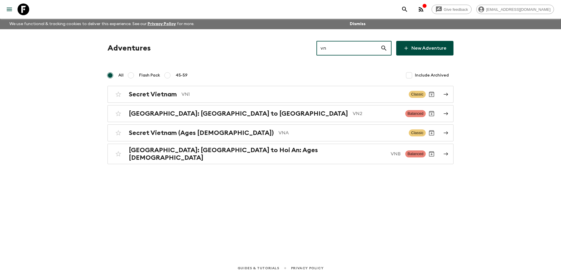
type input "vn1"
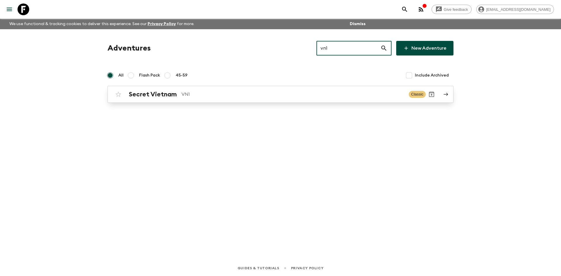
click at [200, 87] on link "Secret Vietnam VN1 Classic" at bounding box center [280, 94] width 346 height 17
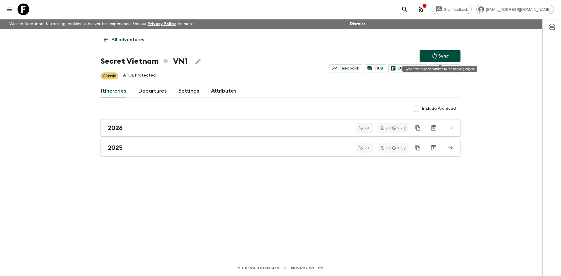
click at [421, 59] on button "Sync" at bounding box center [439, 56] width 41 height 12
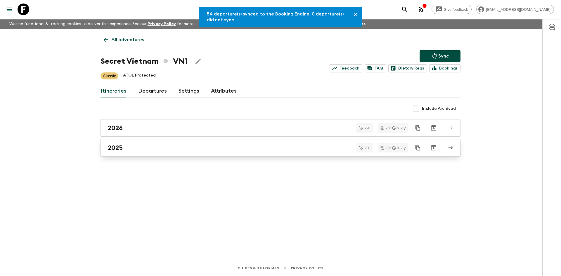
click at [170, 146] on div "2025" at bounding box center [275, 148] width 334 height 8
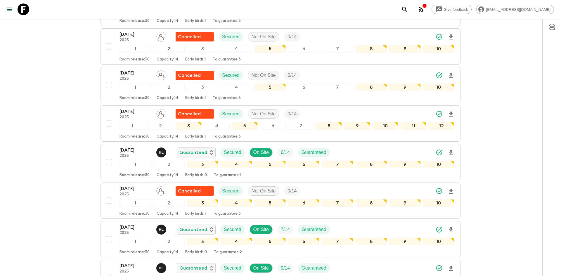
scroll to position [253, 0]
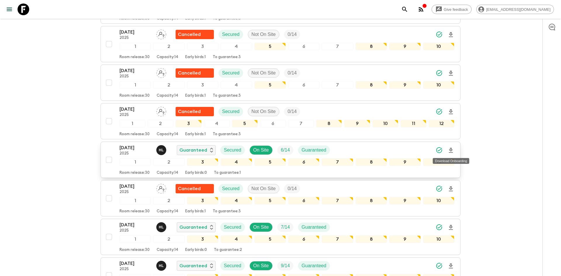
click at [452, 150] on icon "Download Onboarding" at bounding box center [451, 150] width 4 height 5
